Goal: Information Seeking & Learning: Find specific page/section

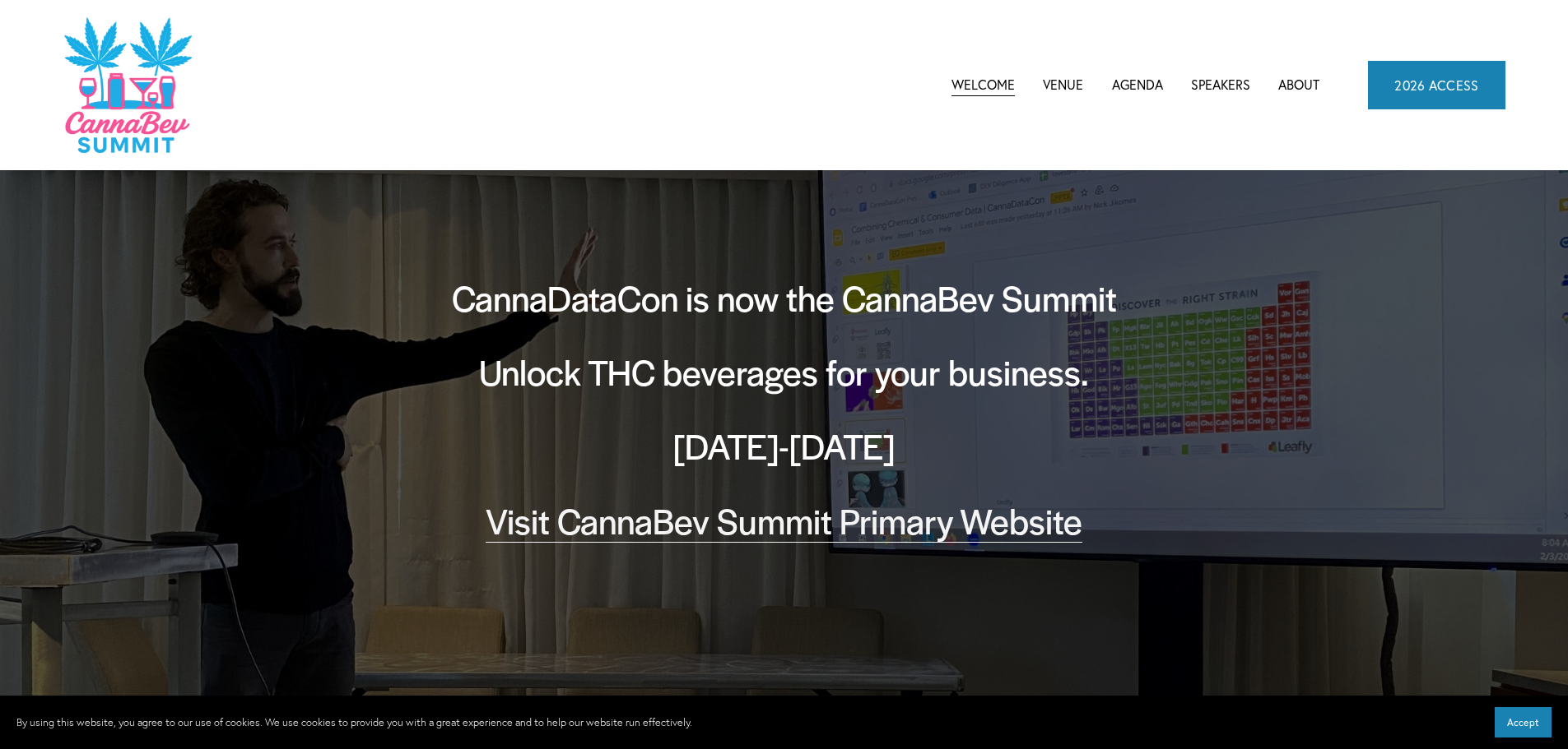
click at [890, 530] on link "Visit CannaBev Summit Primary Website" at bounding box center [784, 519] width 596 height 48
click at [1116, 73] on link "Agenda" at bounding box center [1137, 85] width 51 height 25
click at [0, 0] on span "CannaBev Summit 2026" at bounding box center [0, 0] width 0 height 0
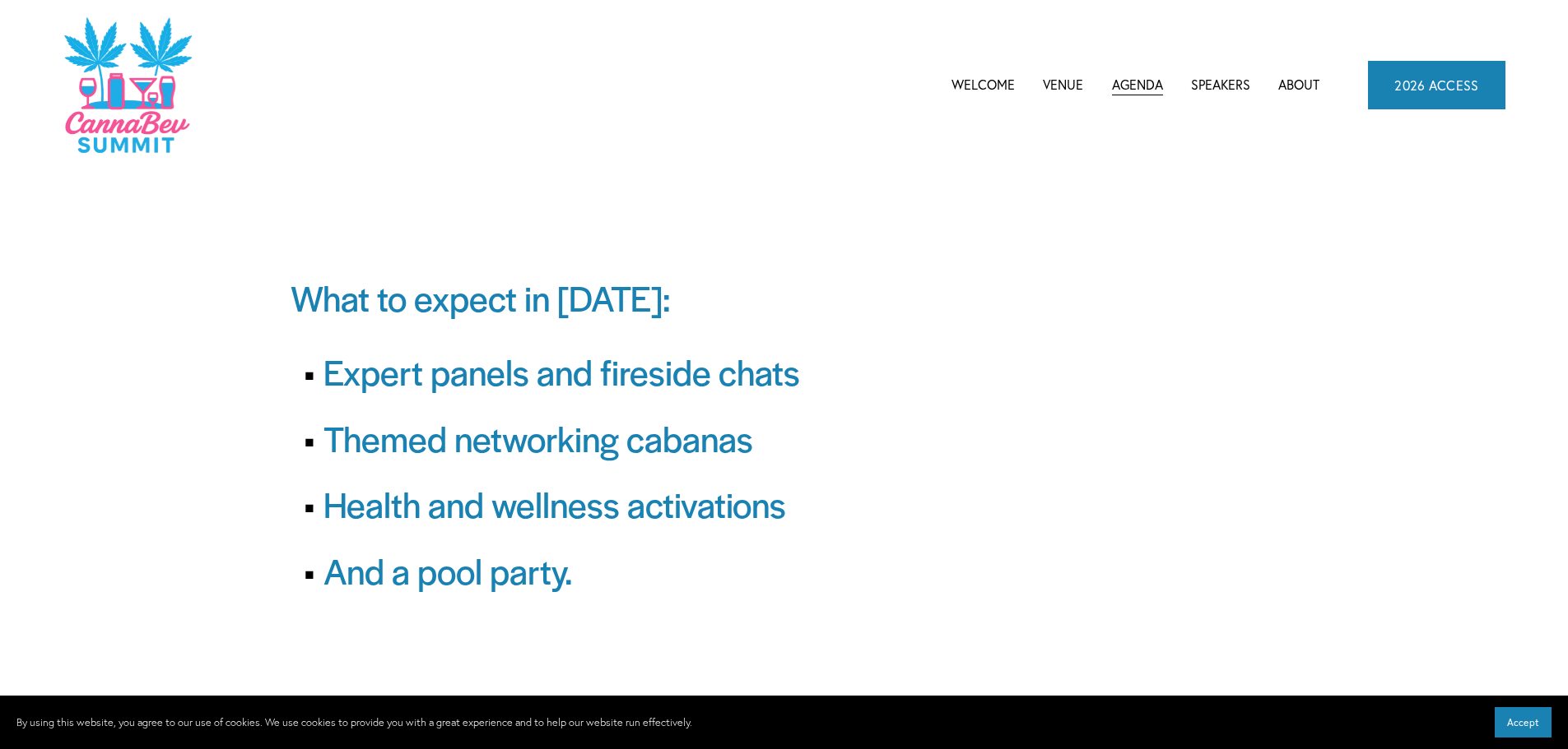
click at [1057, 82] on link "Venue" at bounding box center [1063, 85] width 41 height 25
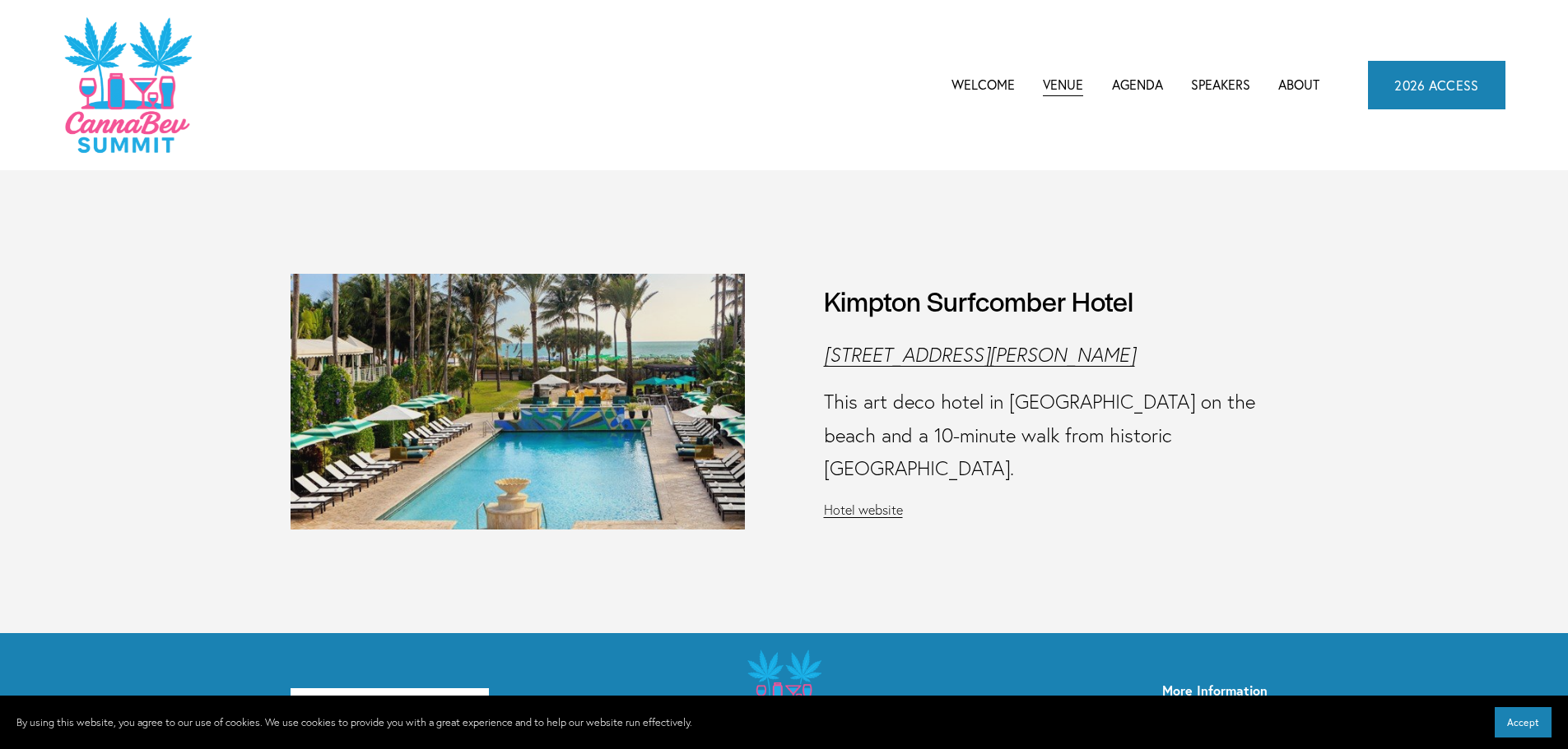
click at [960, 367] on em "[STREET_ADDRESS][PERSON_NAME]" at bounding box center [978, 355] width 311 height 24
